Goal: Task Accomplishment & Management: Manage account settings

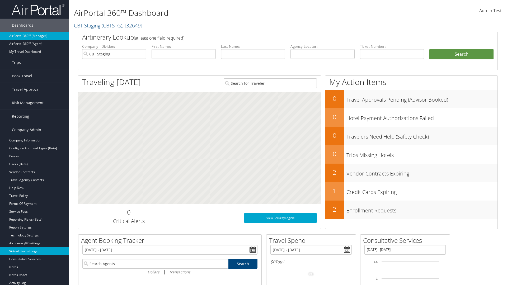
click at [34, 251] on link "Virtual Pay Settings" at bounding box center [34, 251] width 69 height 8
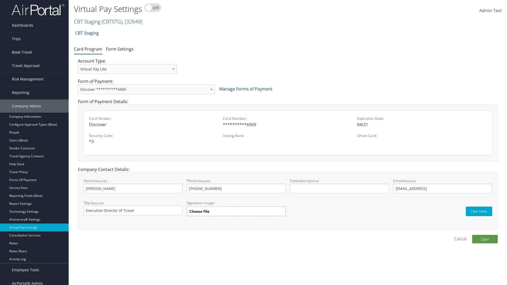
click at [87, 21] on link "CBT Staging ( CBTSTG ) , [ 32649 ]" at bounding box center [108, 21] width 68 height 7
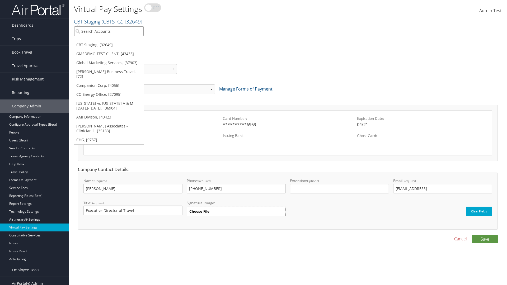
click at [109, 31] on input "search" at bounding box center [108, 31] width 69 height 10
type input "CBTSTG"
click at [109, 41] on div "CBT Staging (CBTSTG), [32649]" at bounding box center [108, 41] width 75 height 5
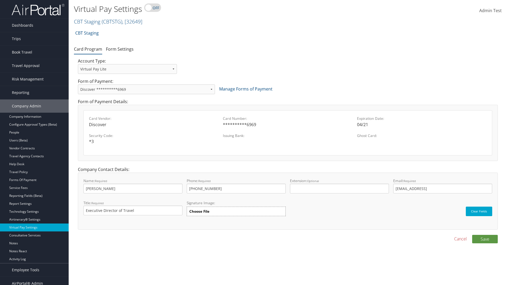
select select "new"
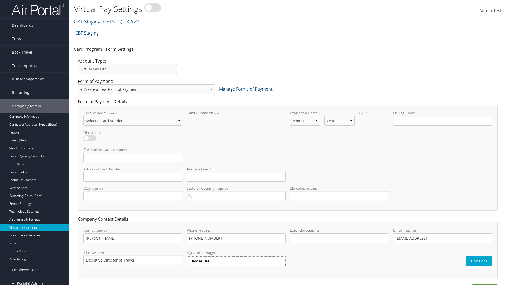
select select "VI"
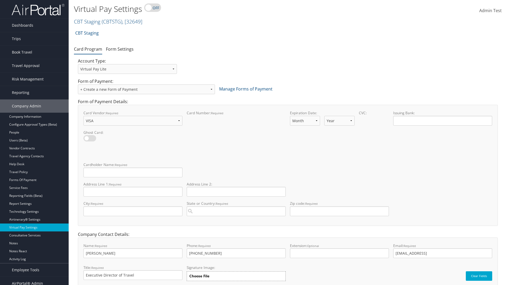
select select "11"
select select "35"
click at [133, 172] on input "Cardholder Name: required This field is required" at bounding box center [132, 173] width 99 height 10
type input "Auto Test"
click at [133, 192] on input "Address Line 1: required This field is required" at bounding box center [132, 192] width 99 height 10
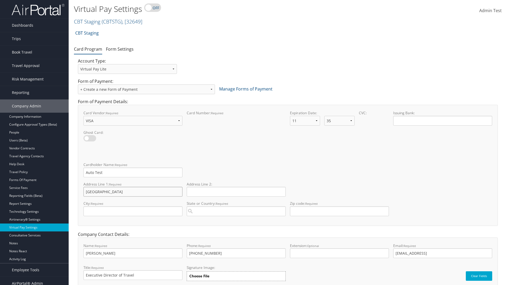
type input "Salt lake City"
click at [133, 211] on input "City: required This field is required" at bounding box center [132, 212] width 99 height 10
type input "SALt LAKE CITY"
click at [236, 211] on input "State or Country: required This field requires a suggested region." at bounding box center [236, 212] width 99 height 10
type input "United States of America"
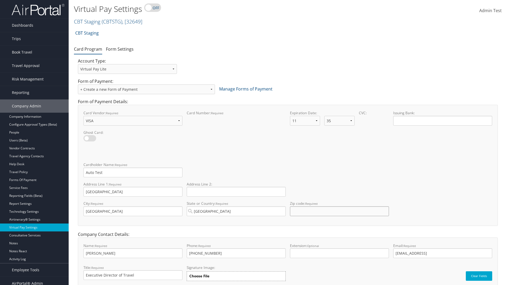
click at [339, 211] on input "Zip code: required This field requires numbers" at bounding box center [339, 212] width 99 height 10
type input "84106"
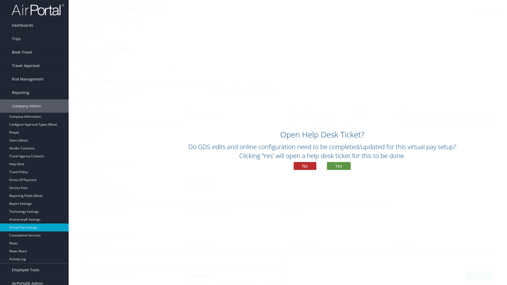
scroll to position [22, 0]
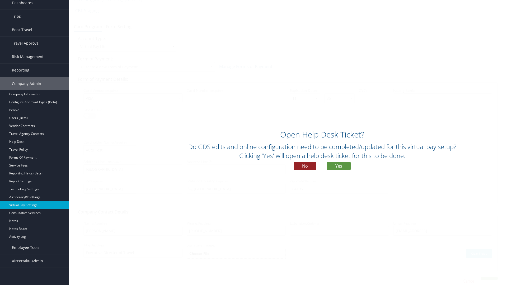
click at [305, 166] on button "No" at bounding box center [305, 166] width 23 height 8
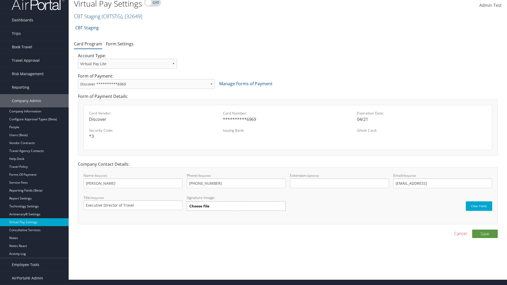
scroll to position [5, 0]
click at [485, 234] on button "Save" at bounding box center [485, 234] width 26 height 8
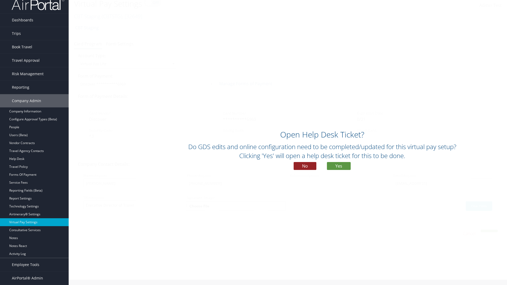
click at [305, 166] on button "No" at bounding box center [305, 166] width 23 height 8
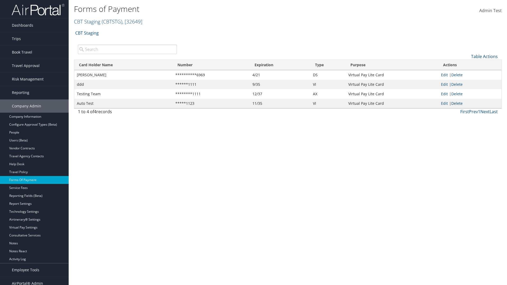
click at [458, 103] on link "Delete" at bounding box center [456, 103] width 11 height 5
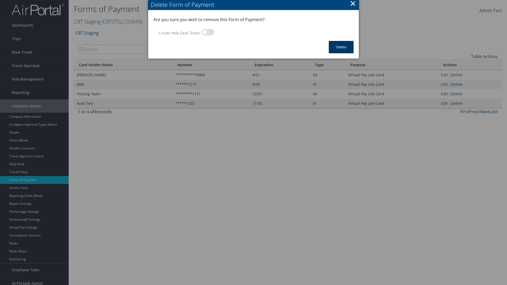
click at [341, 47] on button "Delete" at bounding box center [341, 47] width 25 height 12
